Goal: Information Seeking & Learning: Learn about a topic

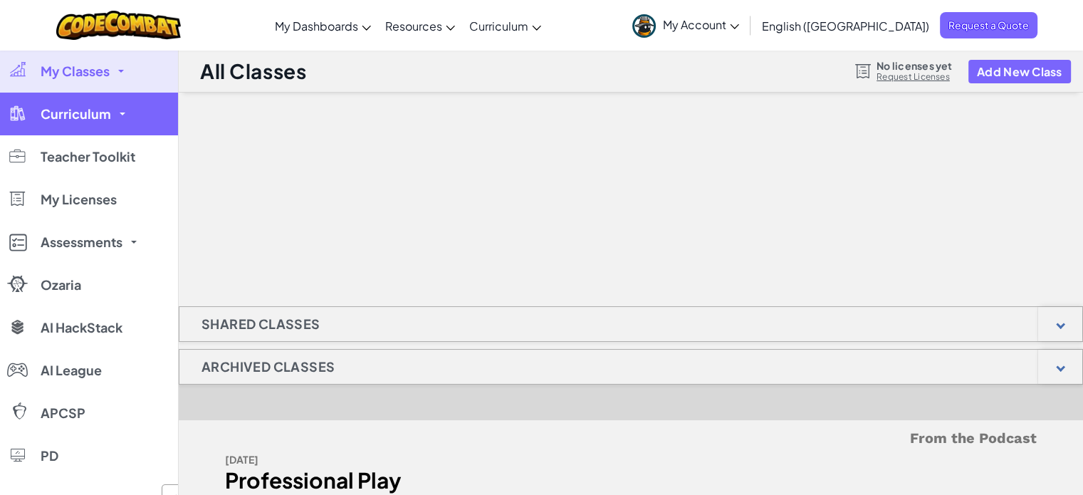
click at [102, 110] on span "Curriculum" at bounding box center [76, 114] width 71 height 13
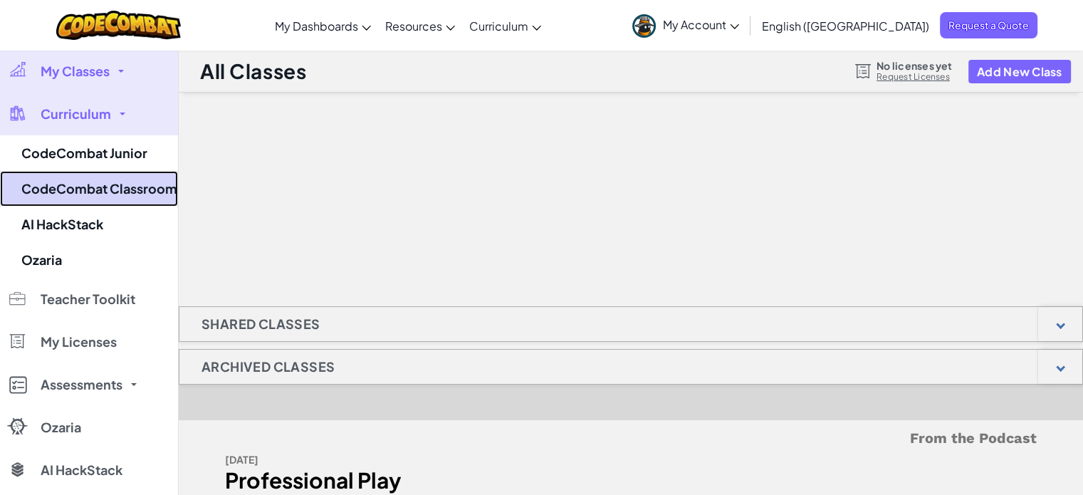
click at [103, 196] on link "CodeCombat Classroom" at bounding box center [89, 189] width 178 height 36
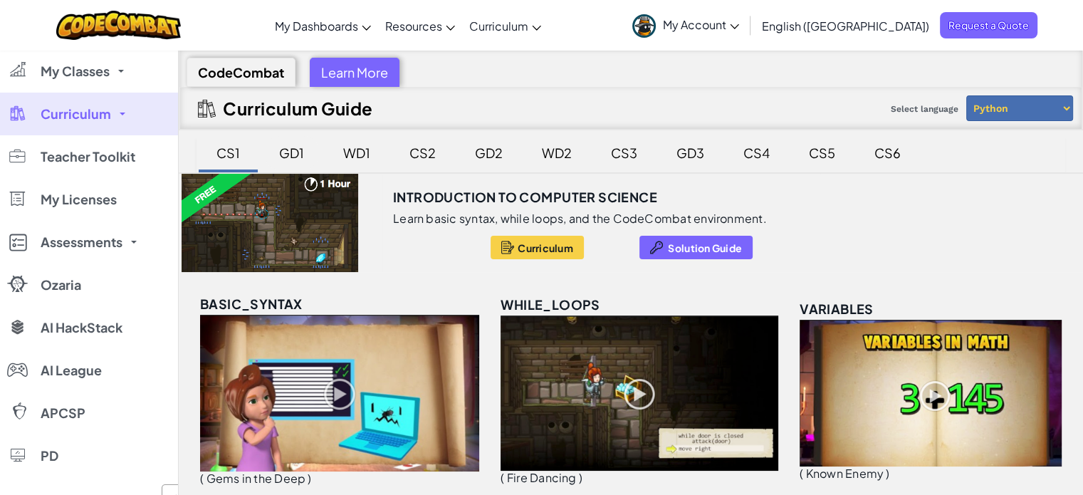
click at [289, 147] on div "GD1" at bounding box center [291, 152] width 53 height 33
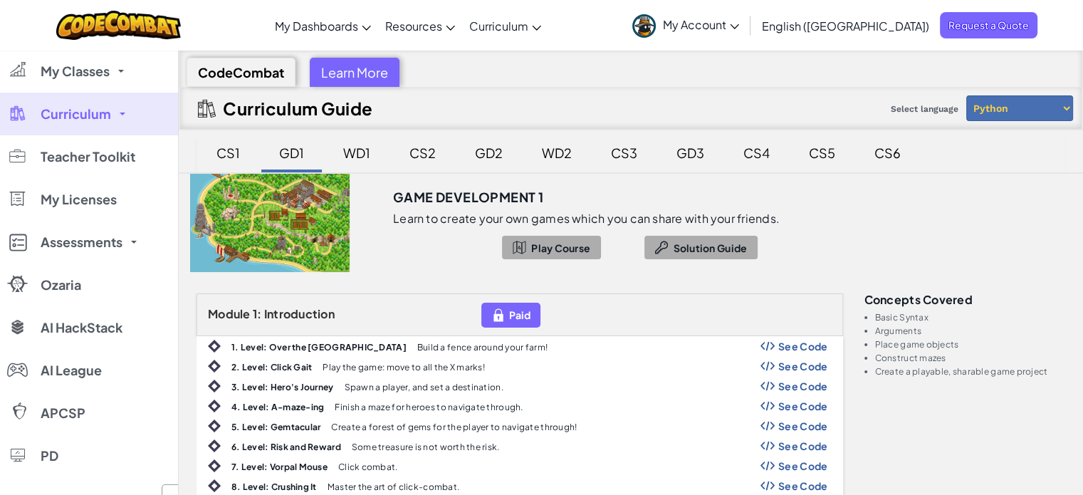
click at [362, 162] on div "WD1" at bounding box center [357, 152] width 56 height 33
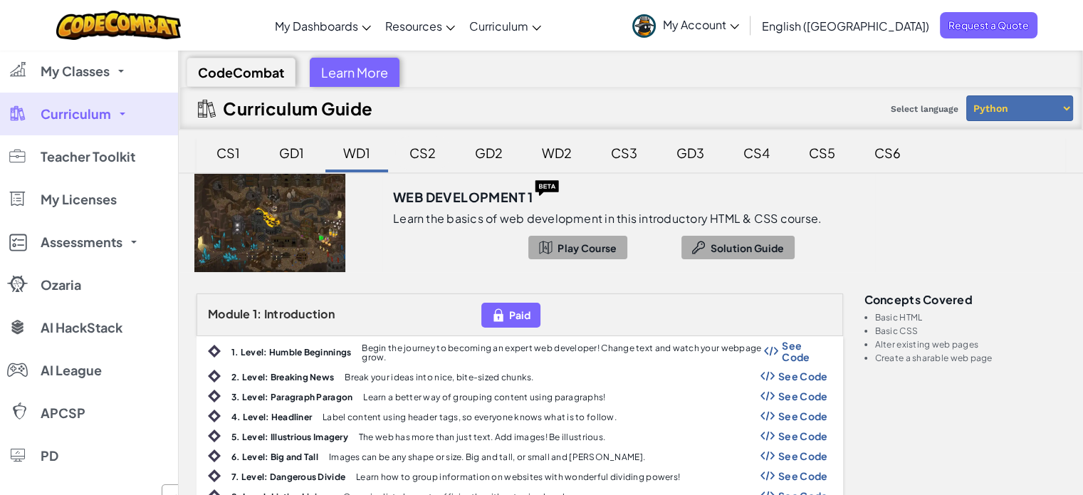
click at [422, 153] on div "CS2" at bounding box center [422, 152] width 55 height 33
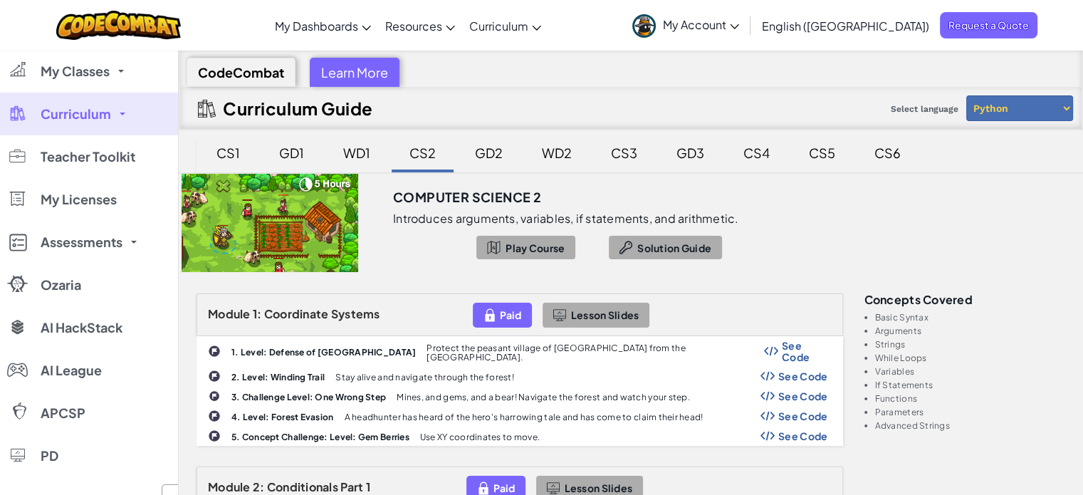
click at [470, 152] on div "GD2" at bounding box center [489, 152] width 56 height 33
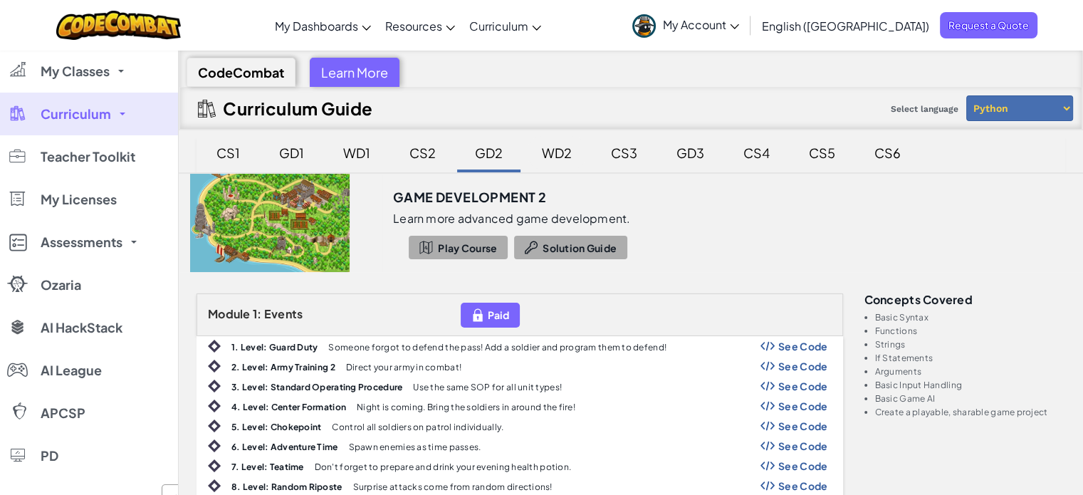
click at [572, 150] on div "WD2" at bounding box center [557, 152] width 58 height 33
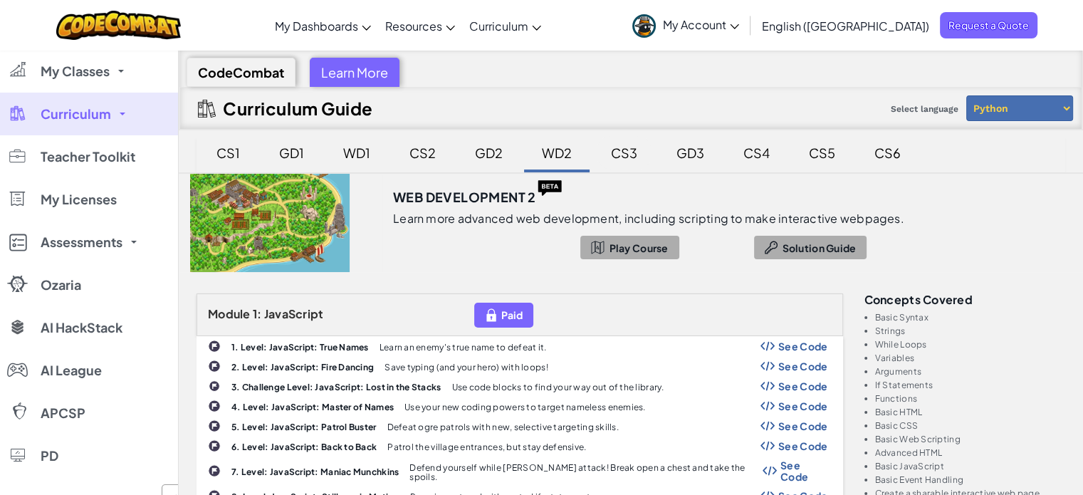
click at [638, 149] on div "CS3" at bounding box center [624, 152] width 55 height 33
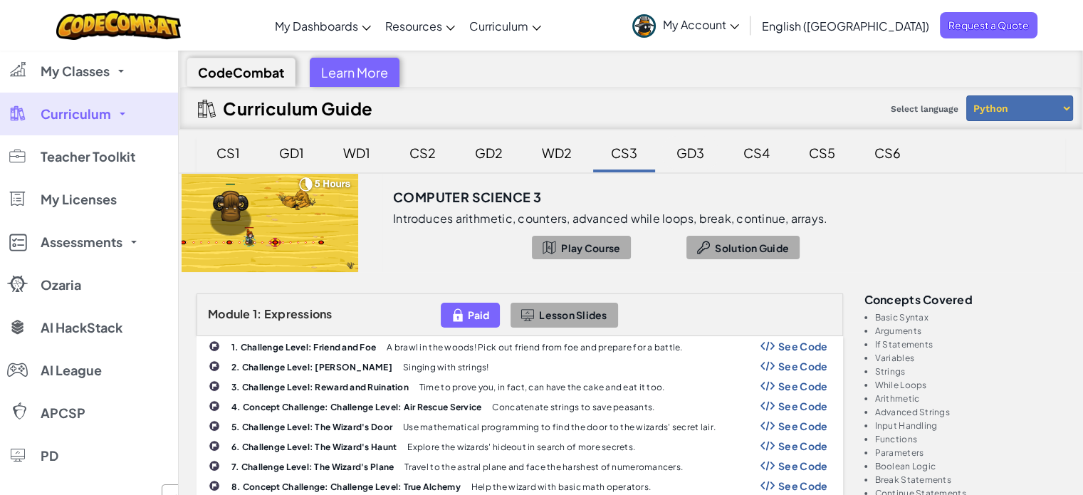
click at [690, 147] on div "GD3" at bounding box center [690, 152] width 56 height 33
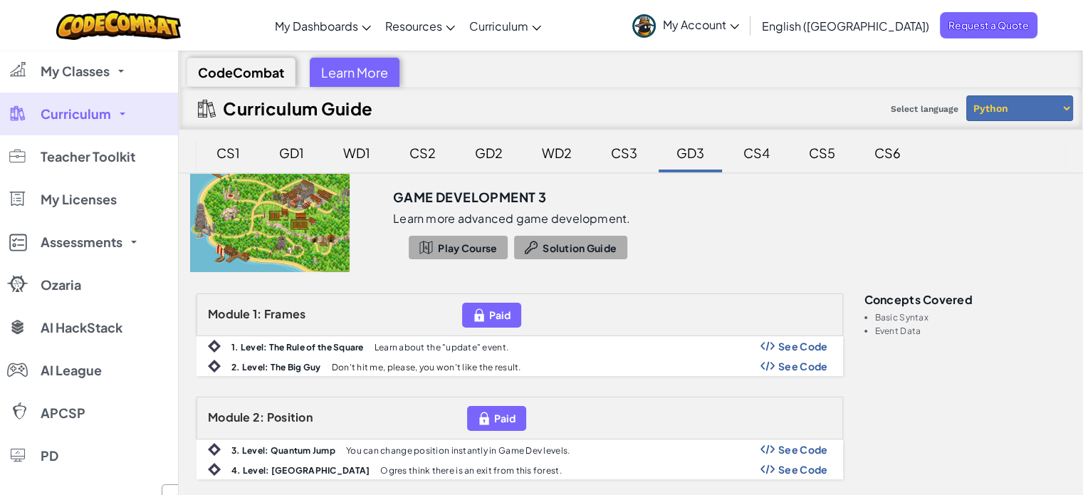
click at [763, 137] on div "CS4" at bounding box center [756, 152] width 55 height 33
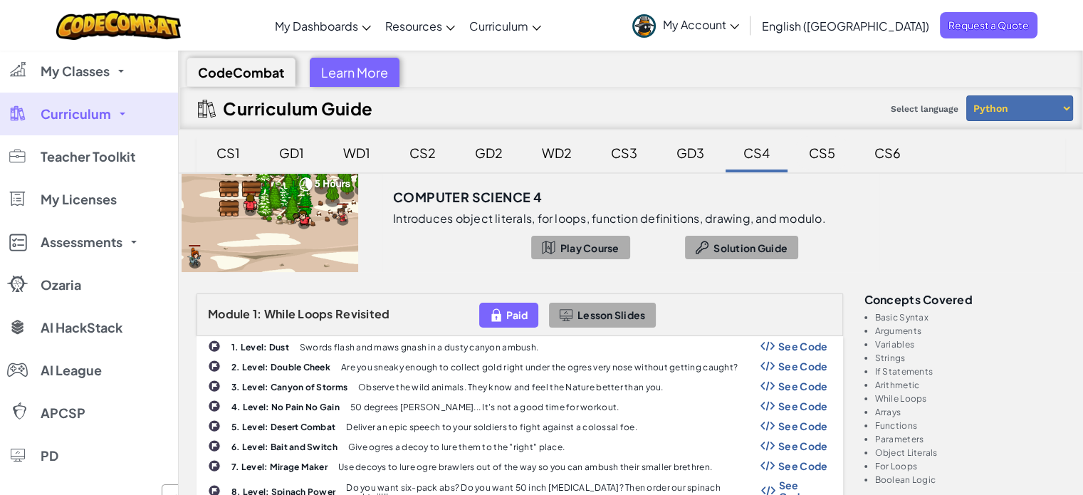
click at [818, 142] on div "CS5" at bounding box center [822, 152] width 55 height 33
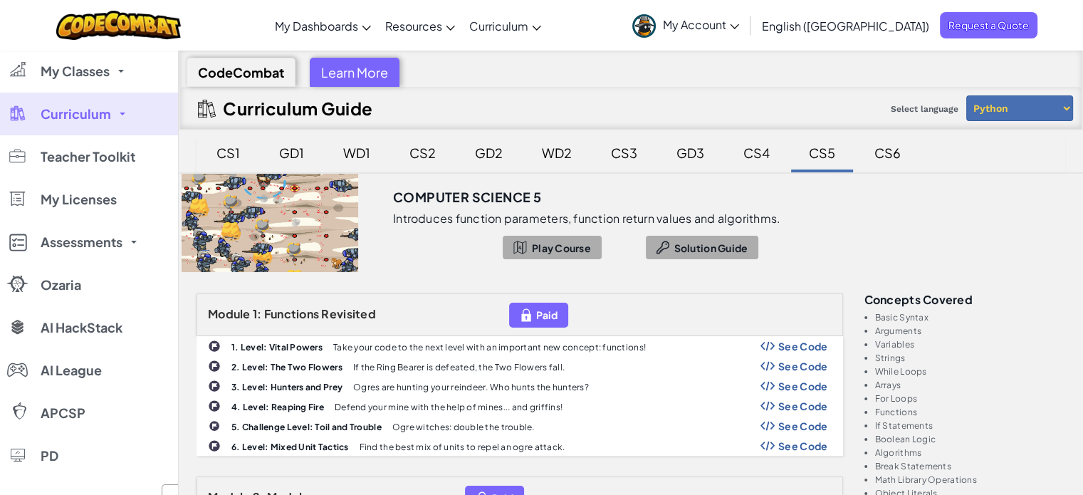
click at [873, 152] on div "CS6" at bounding box center [887, 152] width 55 height 33
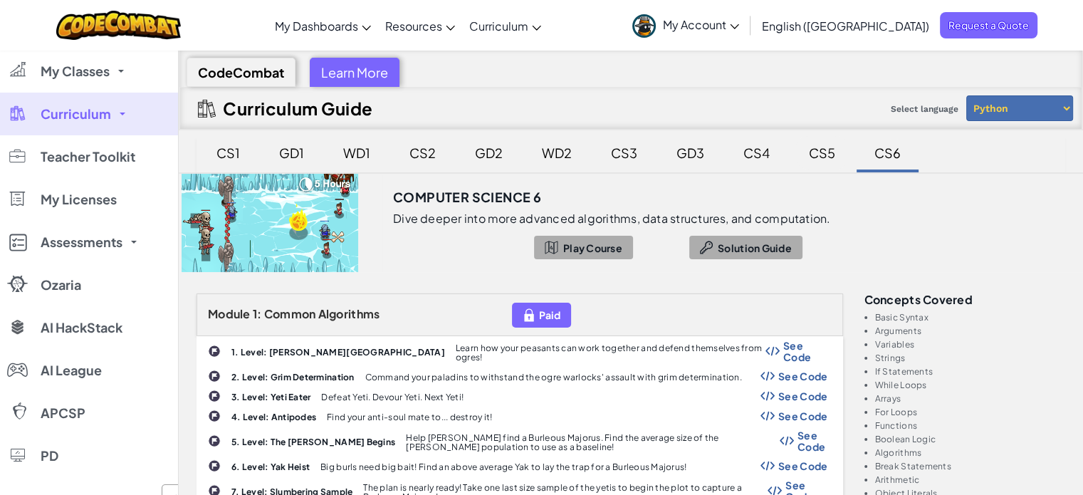
click at [828, 161] on div "CS5" at bounding box center [822, 152] width 55 height 33
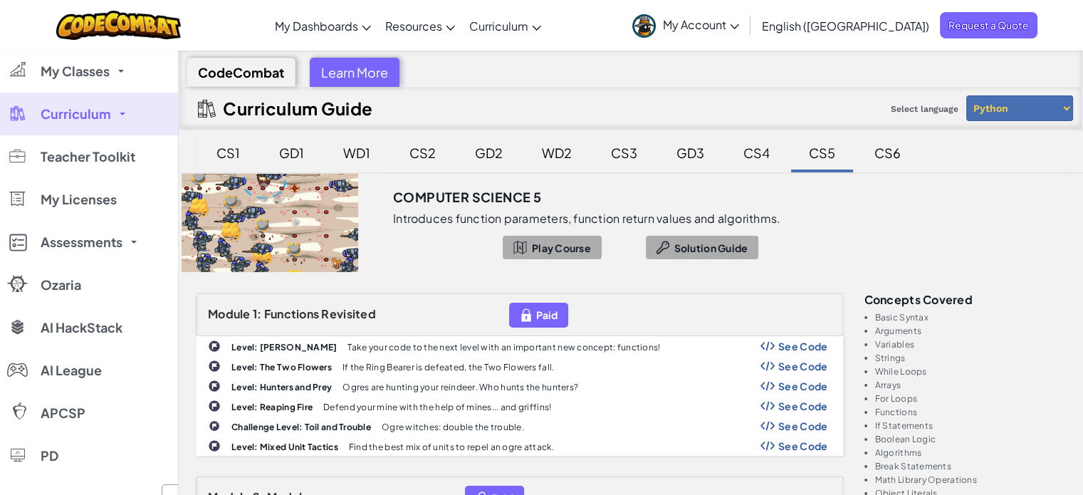
click at [764, 140] on div "CS4" at bounding box center [756, 152] width 55 height 33
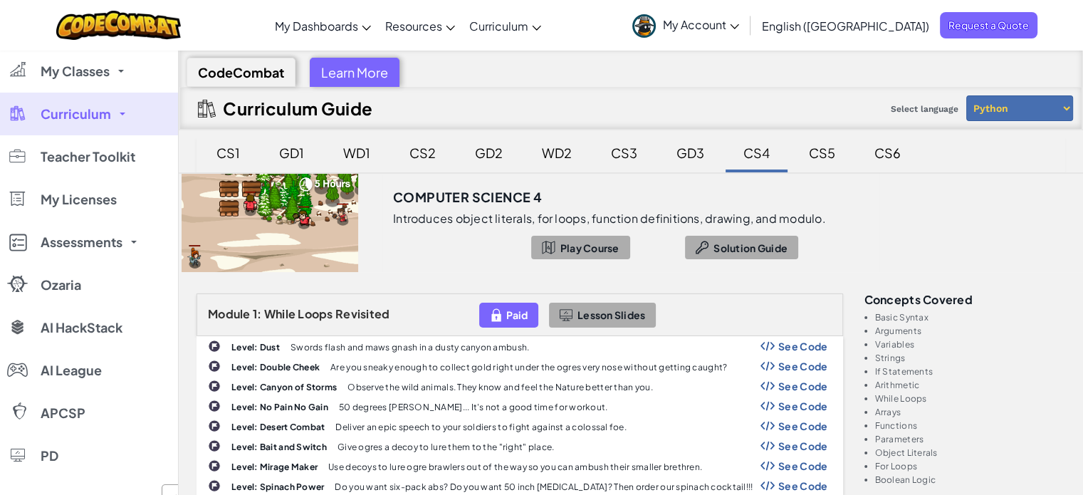
click at [531, 95] on div "Curriculum Guide Select language Python JavaScript" at bounding box center [630, 108] width 903 height 43
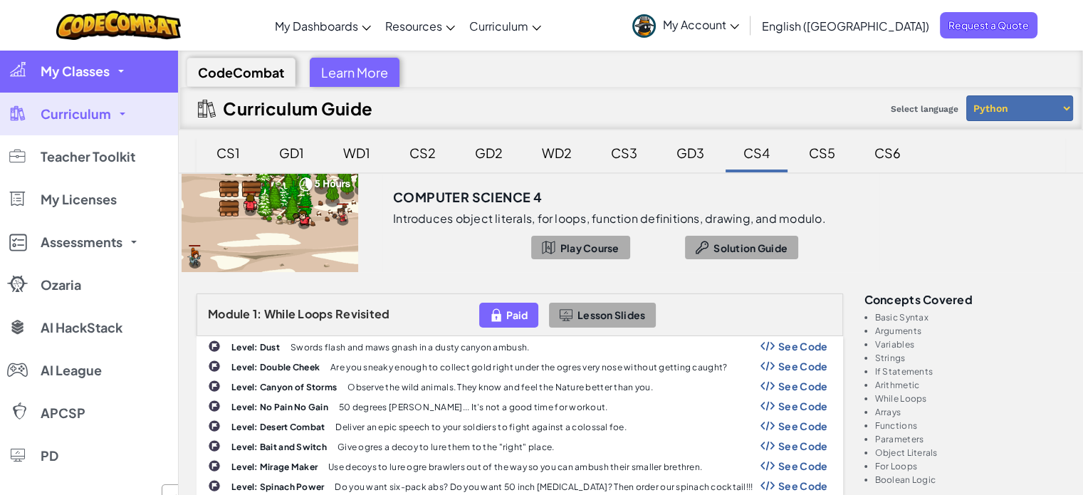
click at [91, 74] on span "My Classes" at bounding box center [75, 71] width 69 height 13
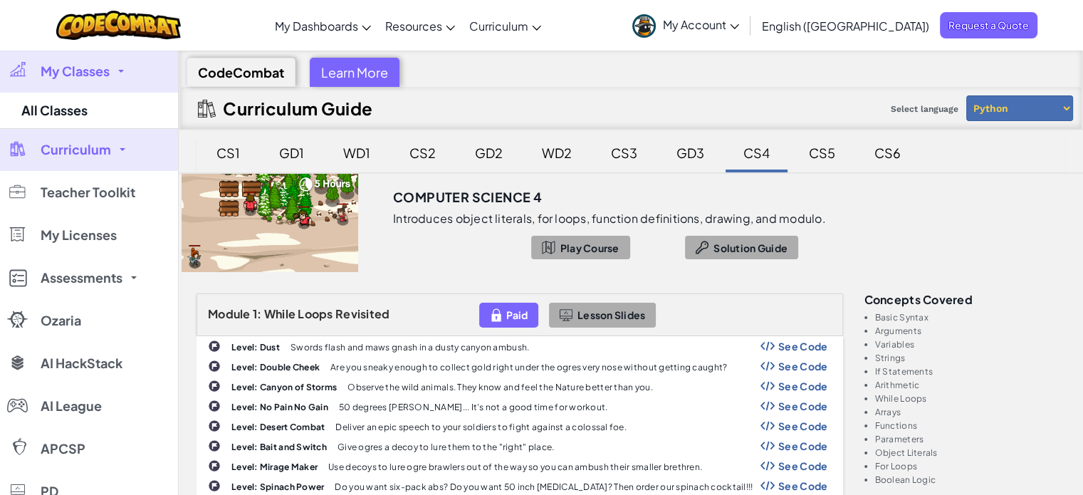
click at [240, 153] on div "CS1" at bounding box center [228, 152] width 52 height 33
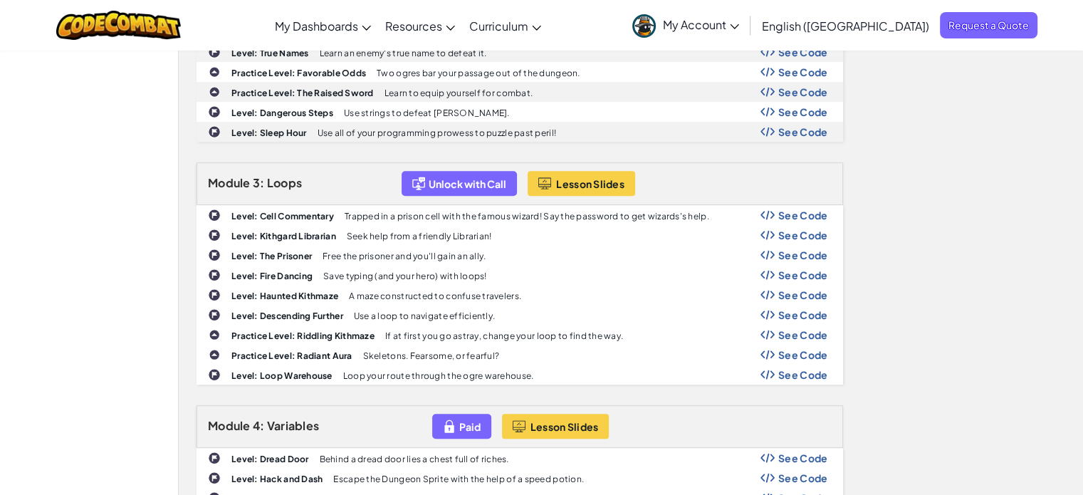
scroll to position [812, 0]
